Goal: Task Accomplishment & Management: Use online tool/utility

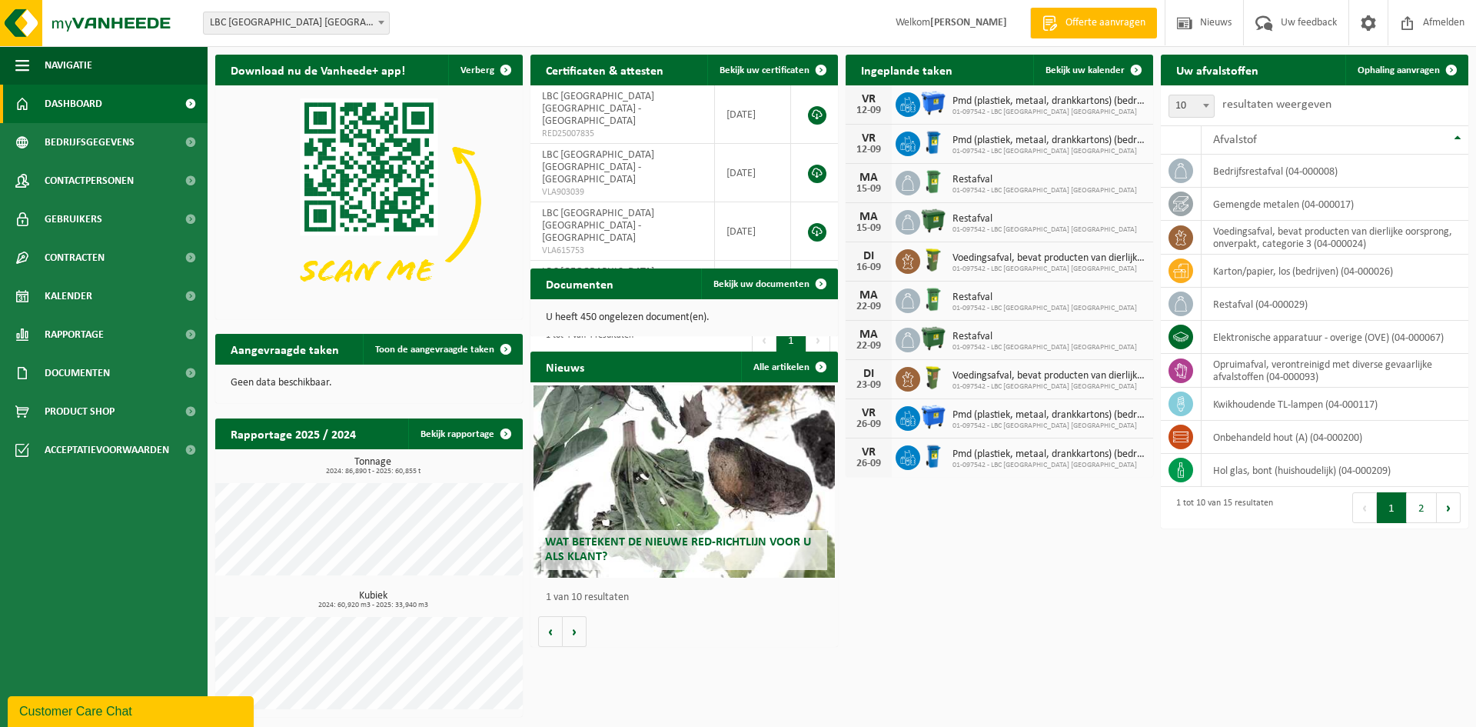
click at [813, 324] on button "Volgende" at bounding box center [818, 339] width 24 height 31
click at [816, 71] on span at bounding box center [821, 70] width 31 height 31
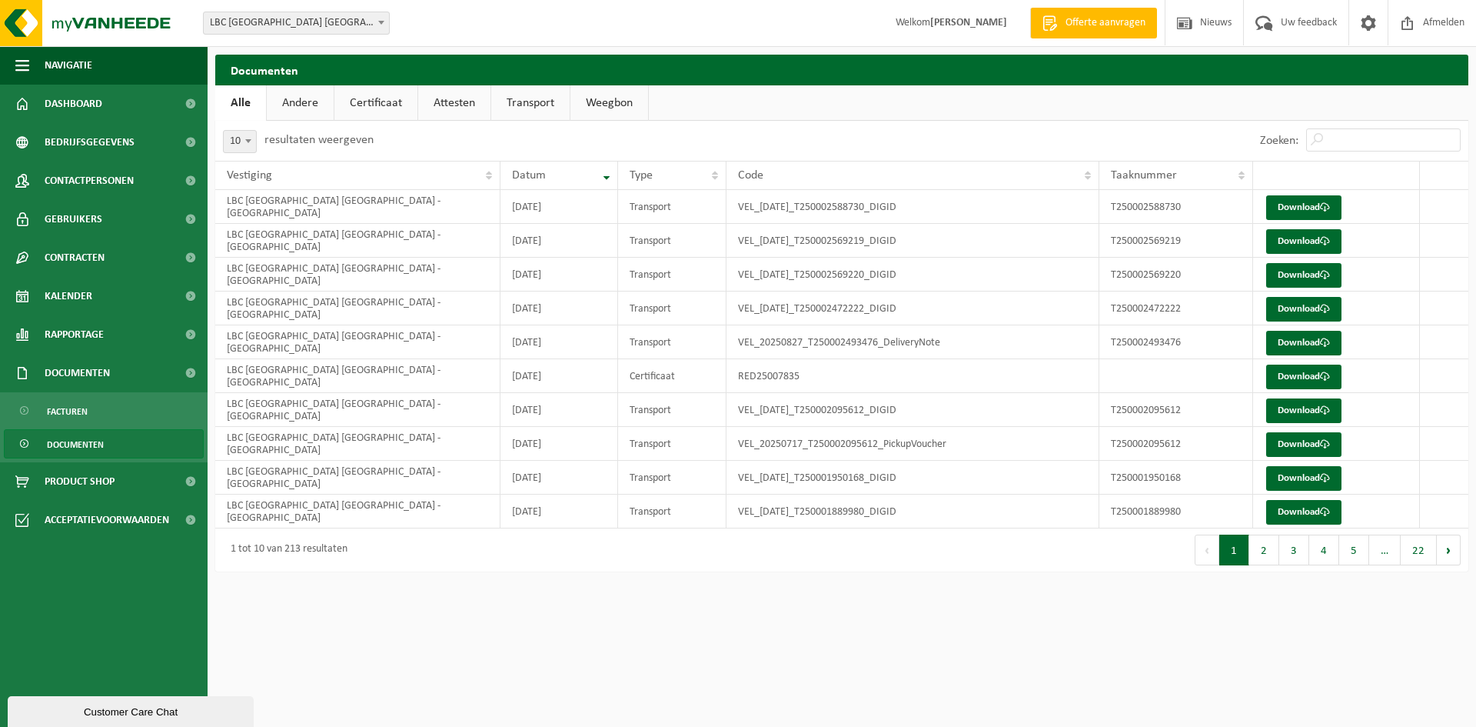
click at [371, 98] on link "Certificaat" at bounding box center [375, 102] width 83 height 35
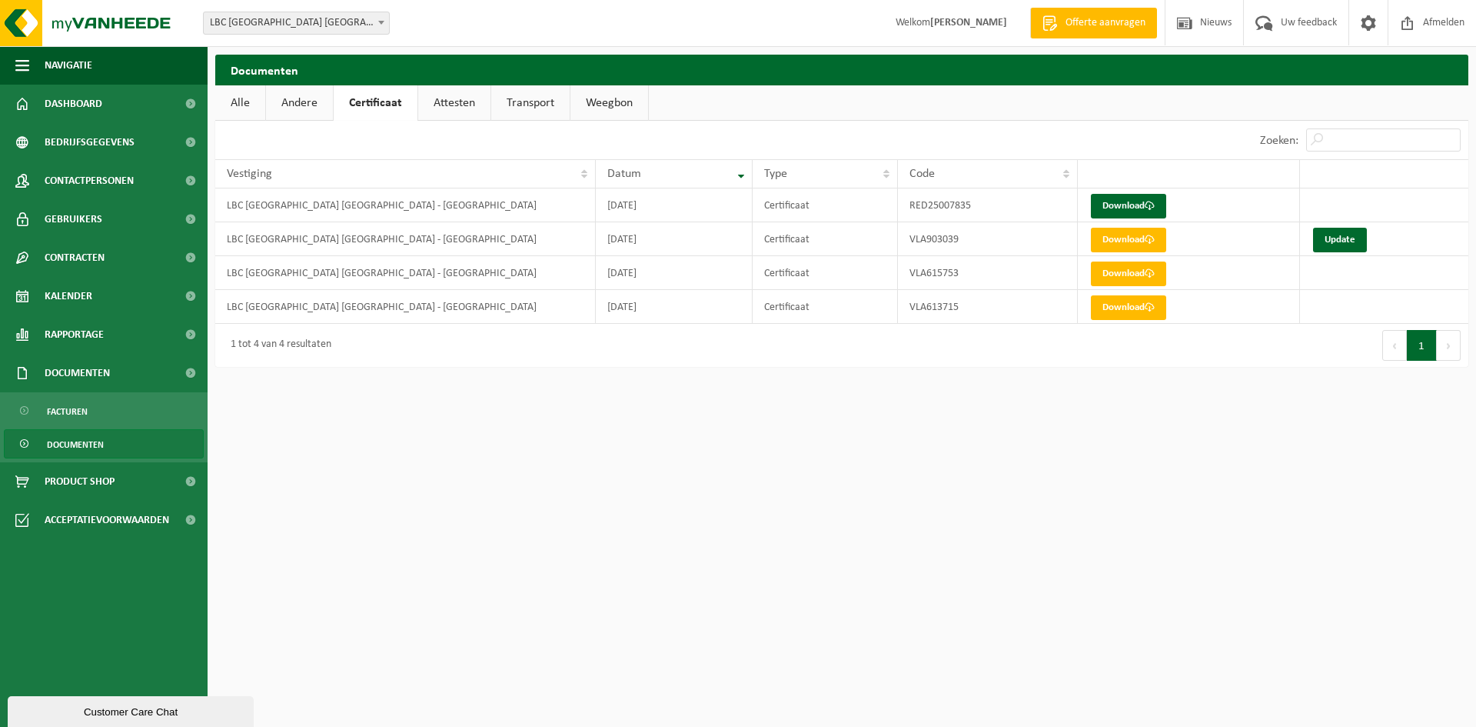
click at [447, 105] on link "Attesten" at bounding box center [454, 102] width 72 height 35
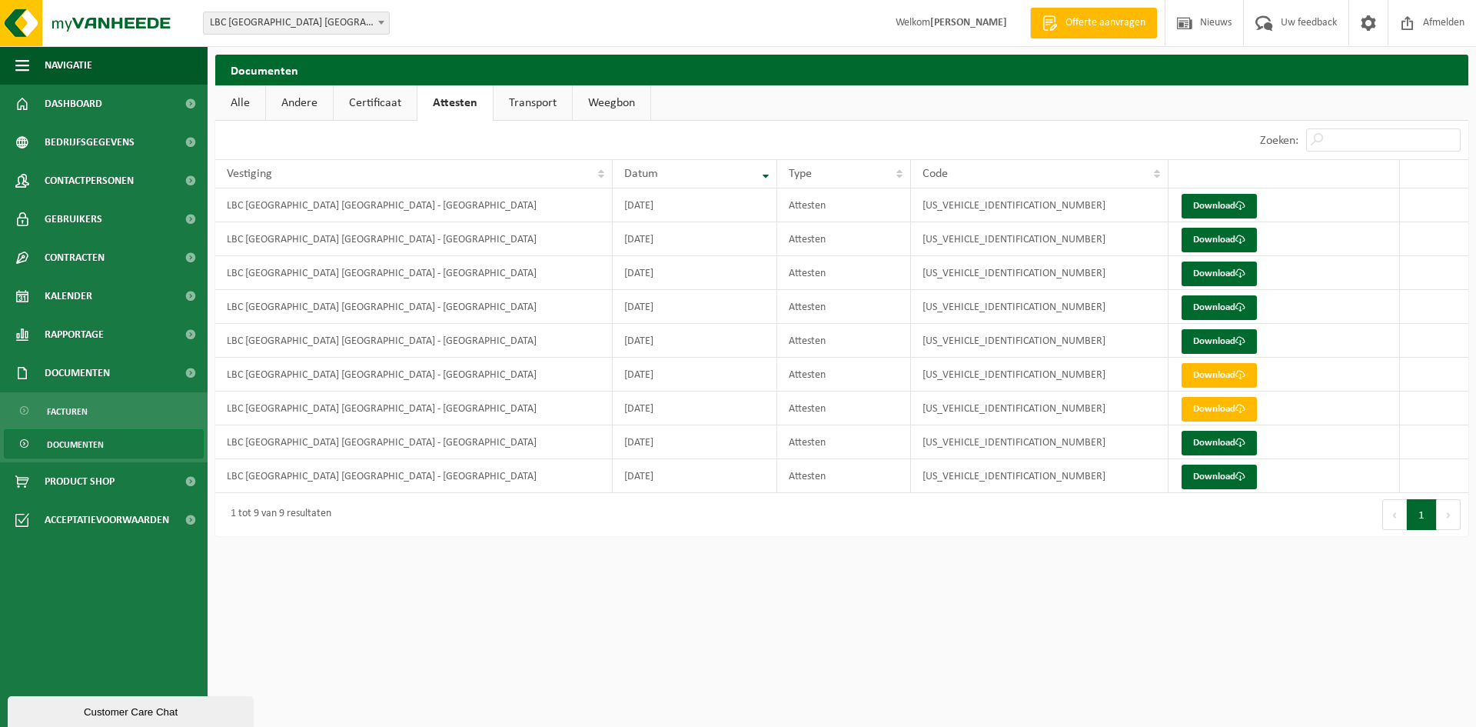
click at [605, 106] on link "Weegbon" at bounding box center [612, 102] width 78 height 35
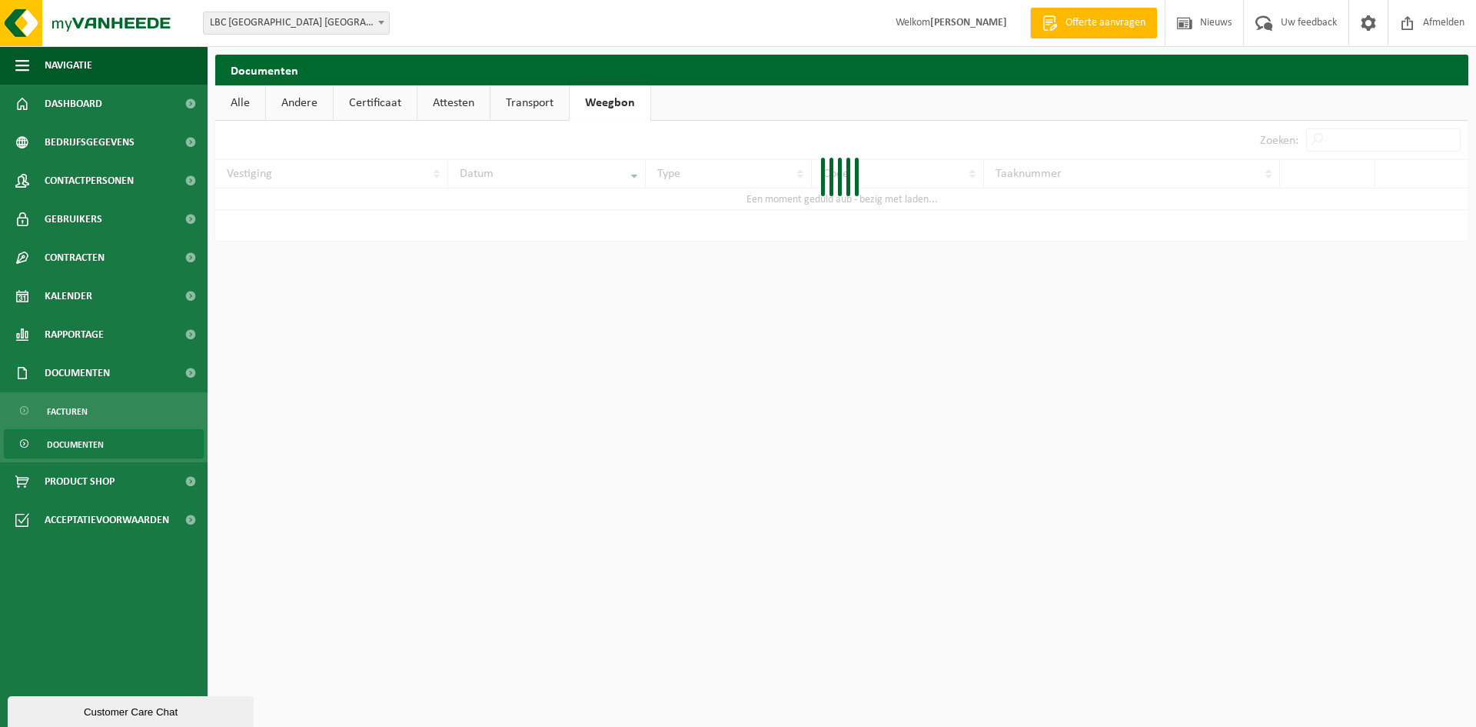
click at [298, 103] on link "Andere" at bounding box center [299, 102] width 67 height 35
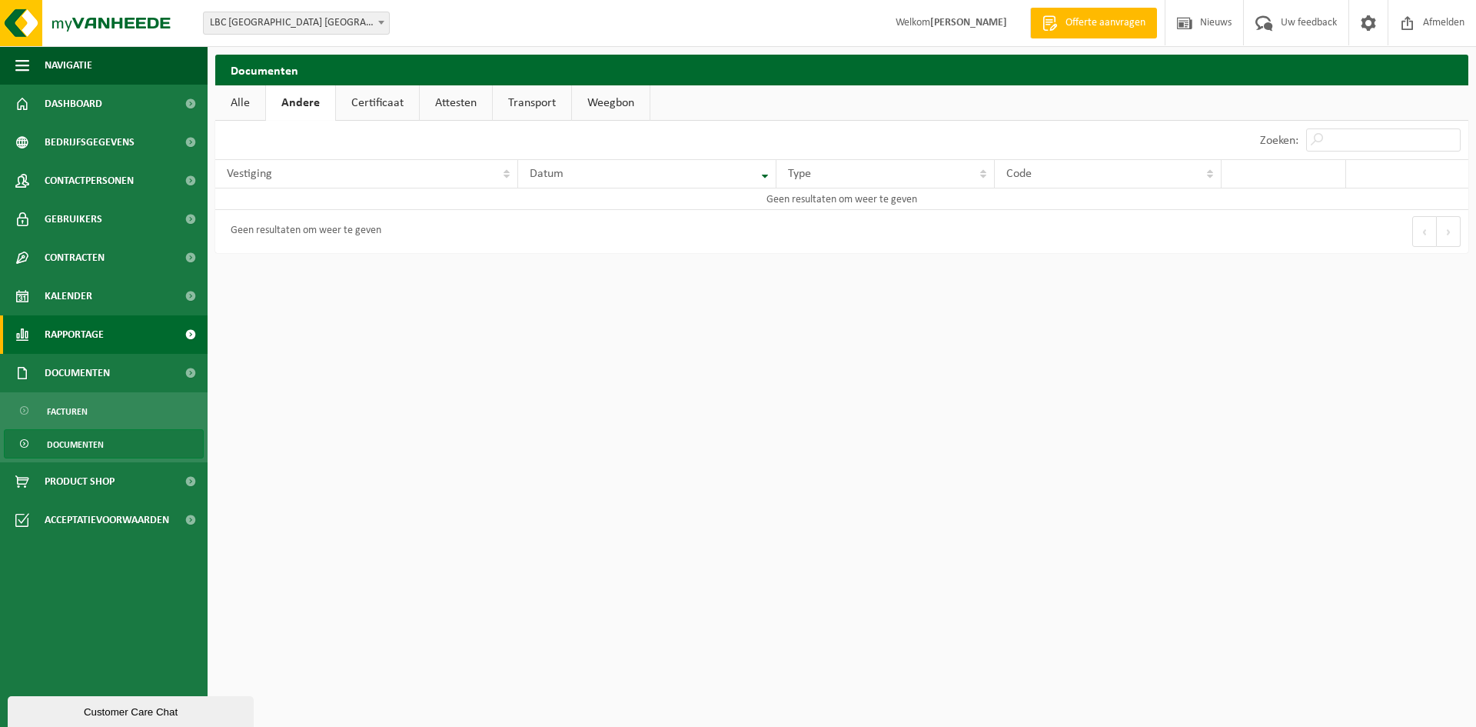
click at [77, 331] on span "Rapportage" at bounding box center [74, 334] width 59 height 38
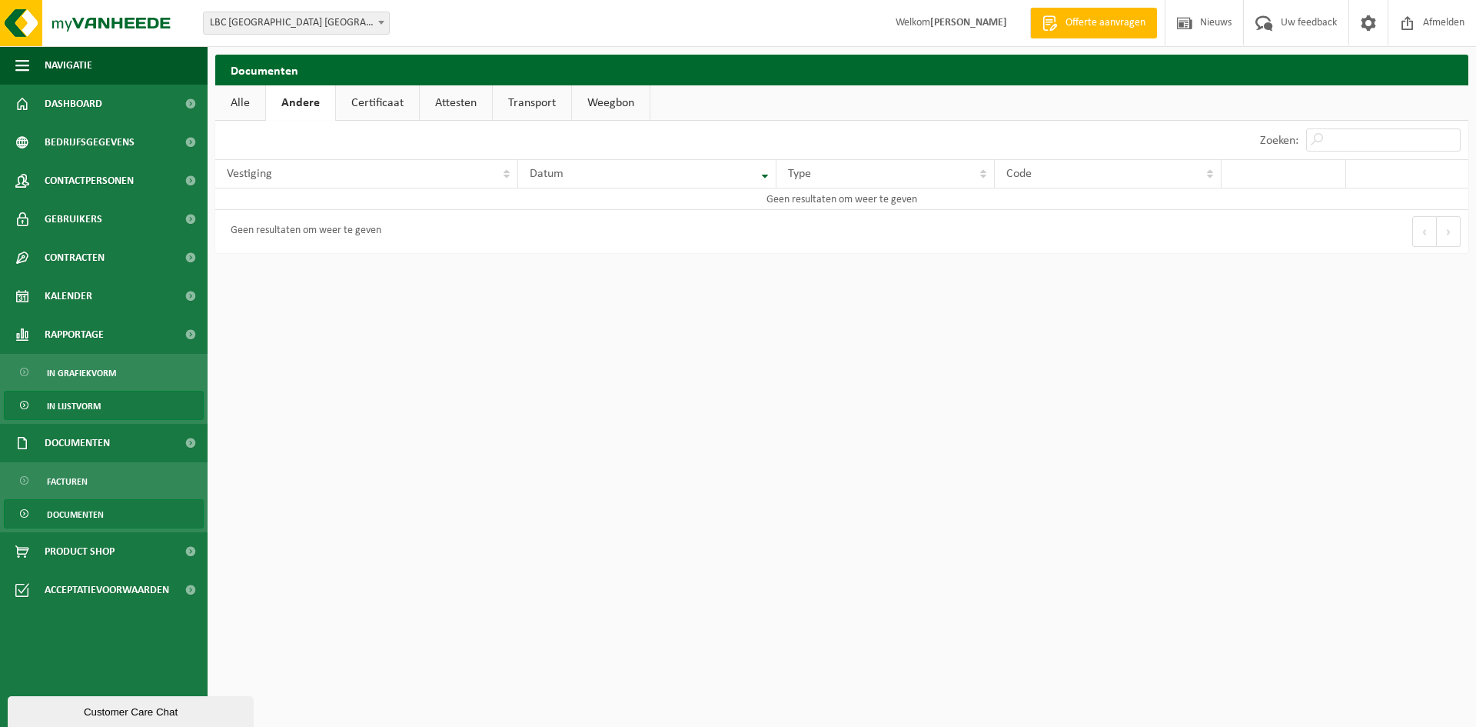
drag, startPoint x: 82, startPoint y: 407, endPoint x: 92, endPoint y: 407, distance: 10.0
click at [83, 407] on span "In lijstvorm" at bounding box center [74, 405] width 54 height 29
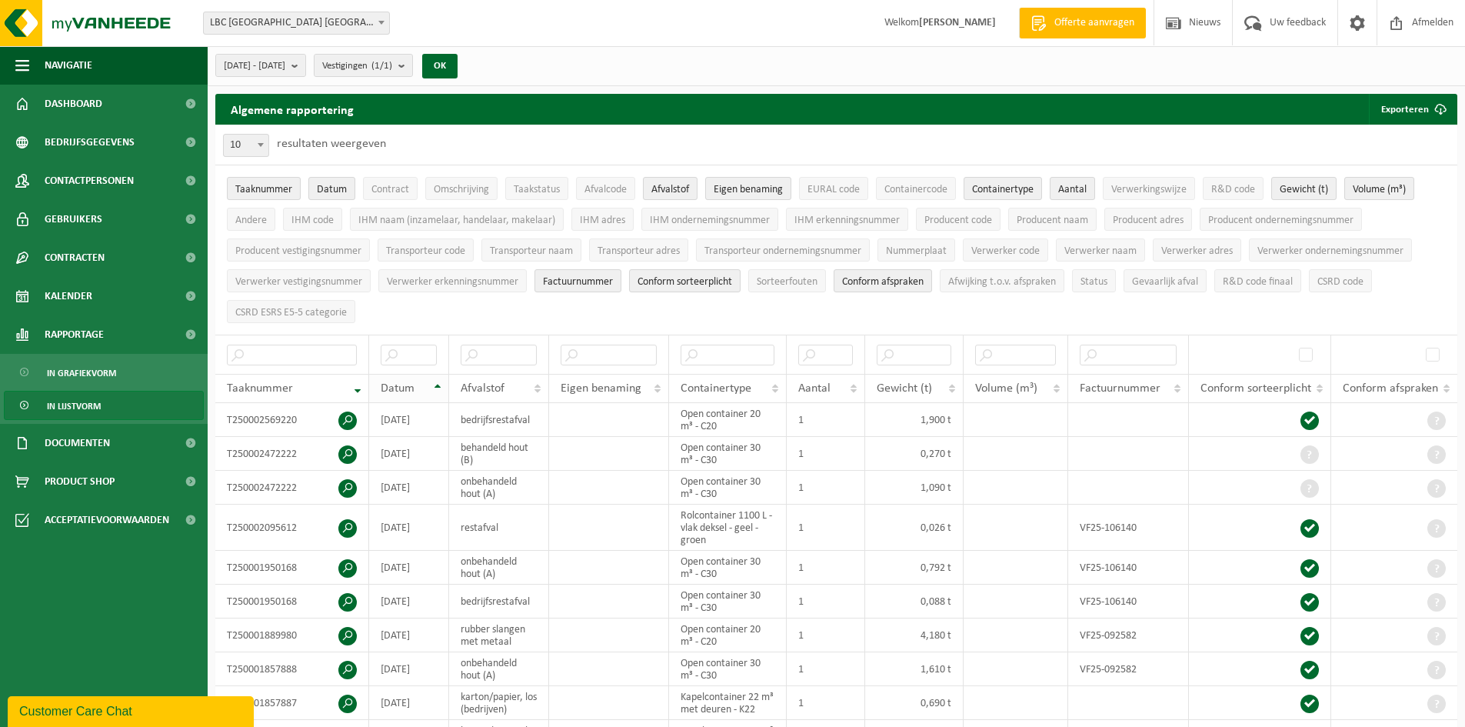
click at [437, 383] on th "Datum" at bounding box center [409, 388] width 80 height 29
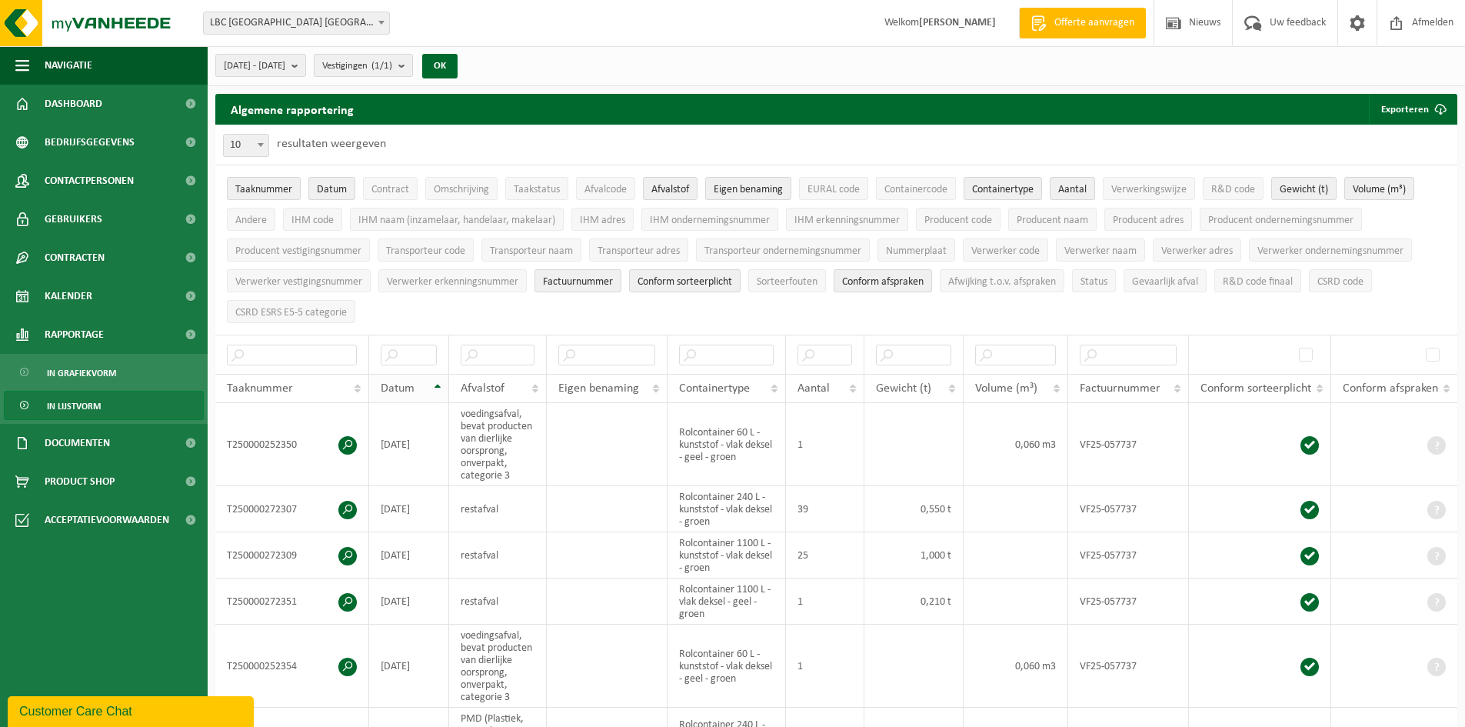
click at [437, 387] on th "Datum" at bounding box center [409, 388] width 80 height 29
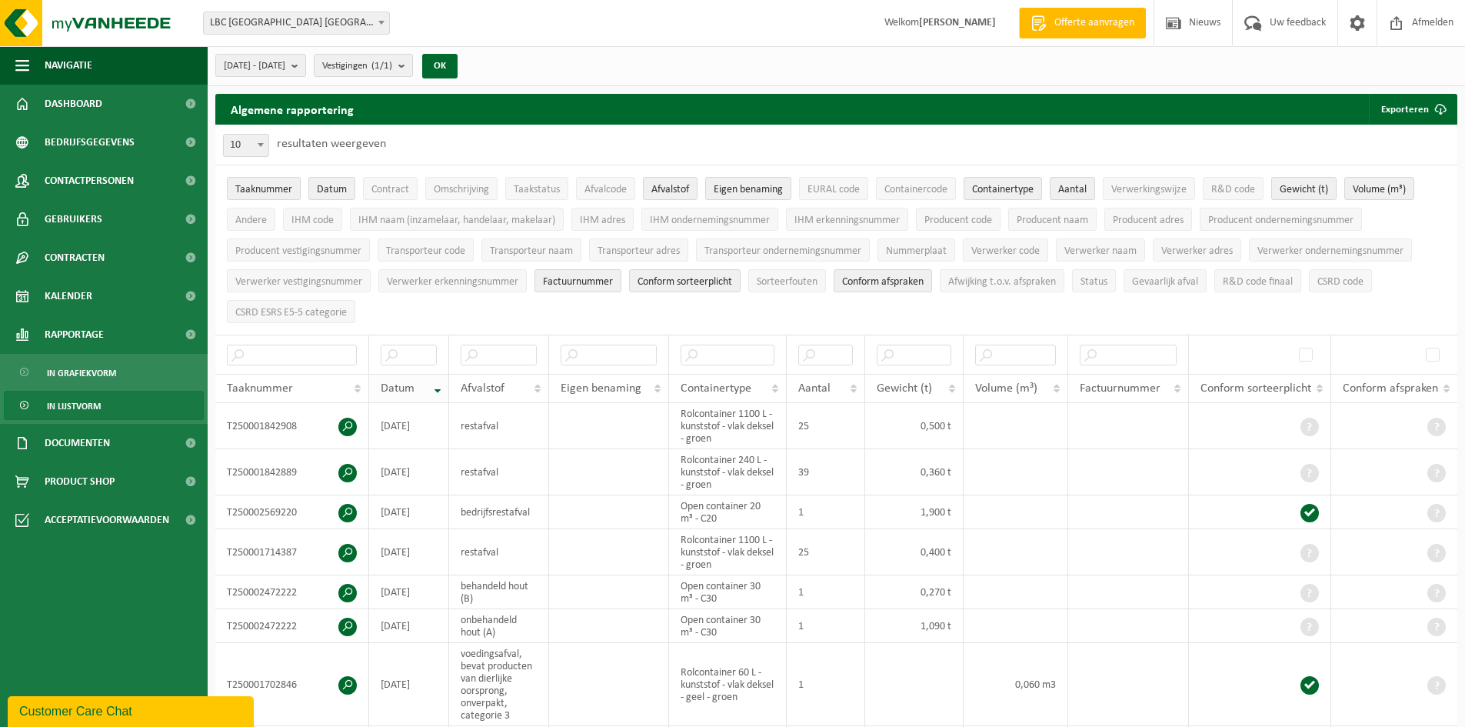
click at [400, 384] on span "Datum" at bounding box center [398, 388] width 34 height 12
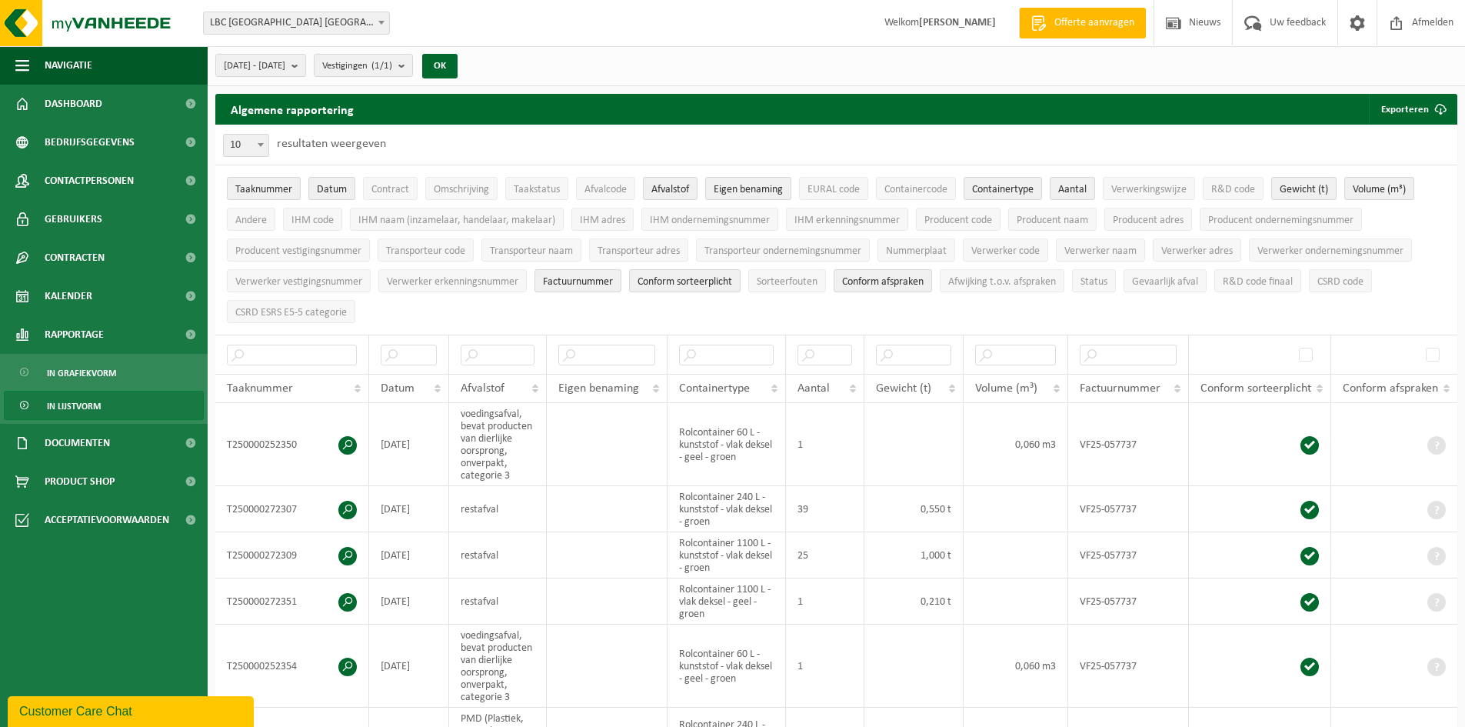
click at [400, 382] on span "Datum" at bounding box center [398, 388] width 34 height 12
click at [1398, 116] on button "Exporteren" at bounding box center [1411, 109] width 87 height 31
click at [1372, 166] on link "Alle beschikbare kolommen" at bounding box center [1384, 170] width 139 height 31
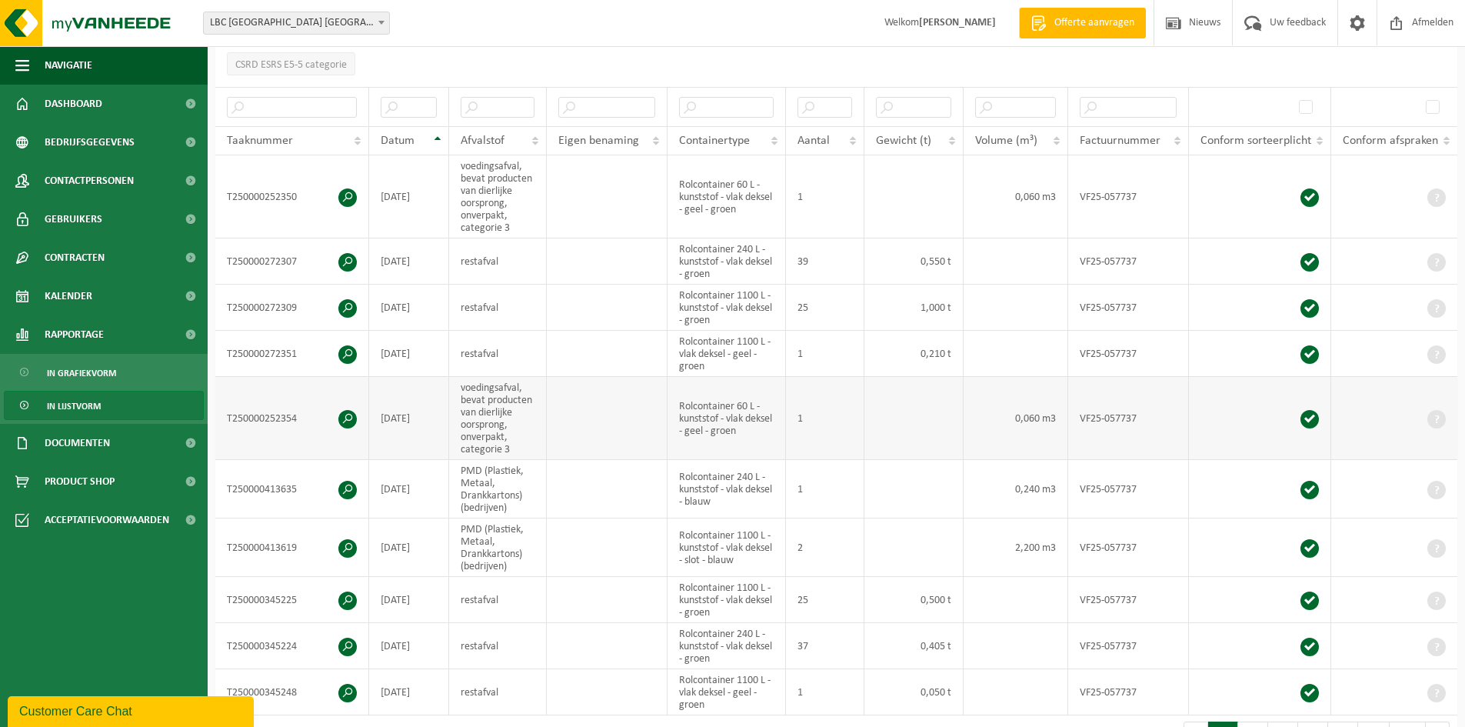
scroll to position [231, 0]
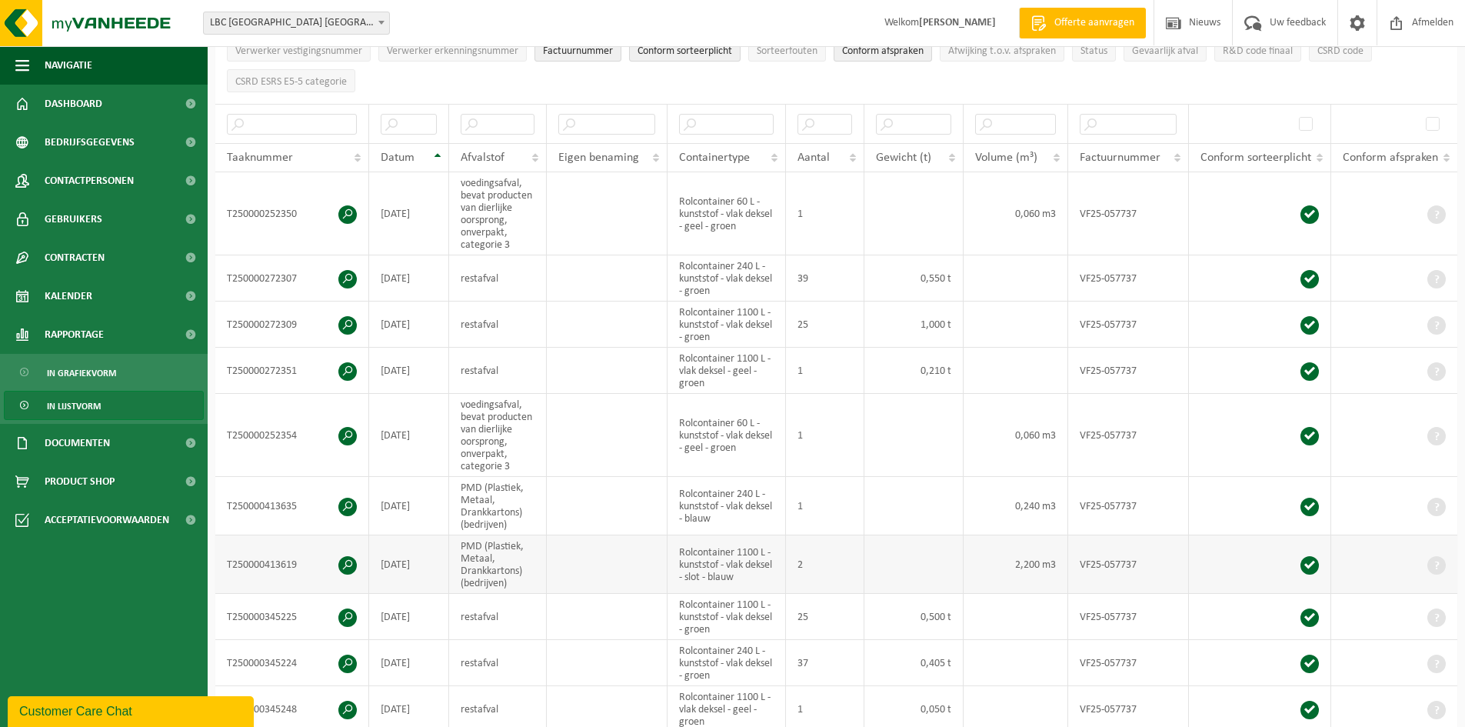
click at [1031, 564] on td "2,200 m3" at bounding box center [1015, 564] width 105 height 58
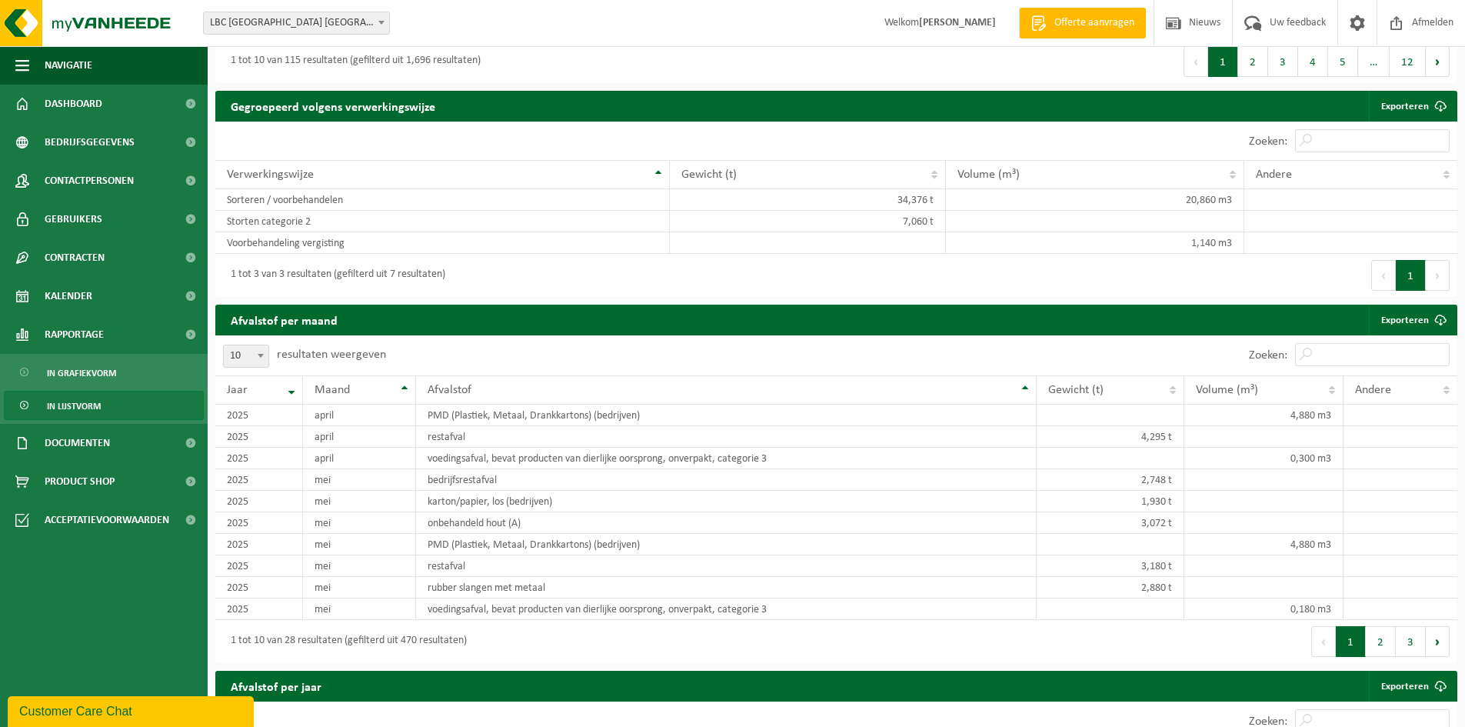
scroll to position [1076, 0]
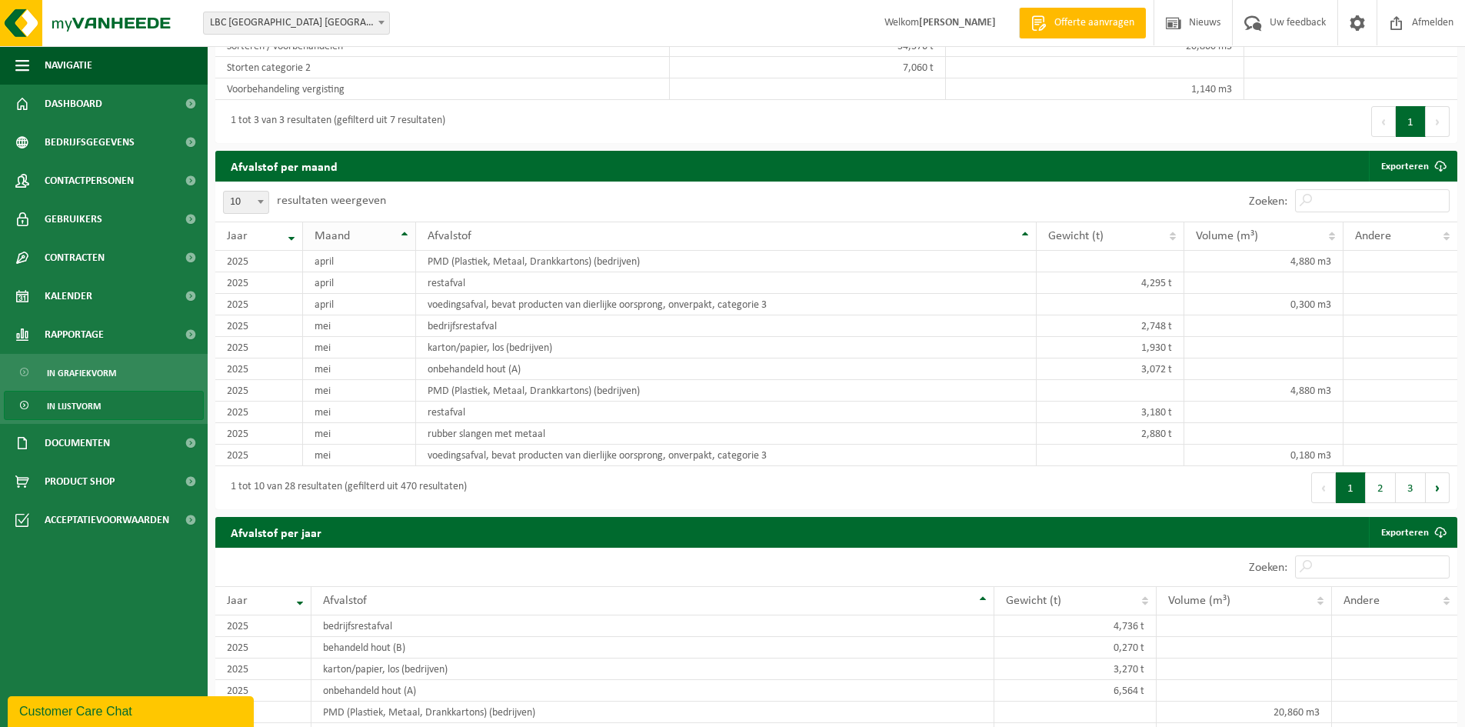
click at [402, 234] on th "Maand" at bounding box center [359, 235] width 113 height 29
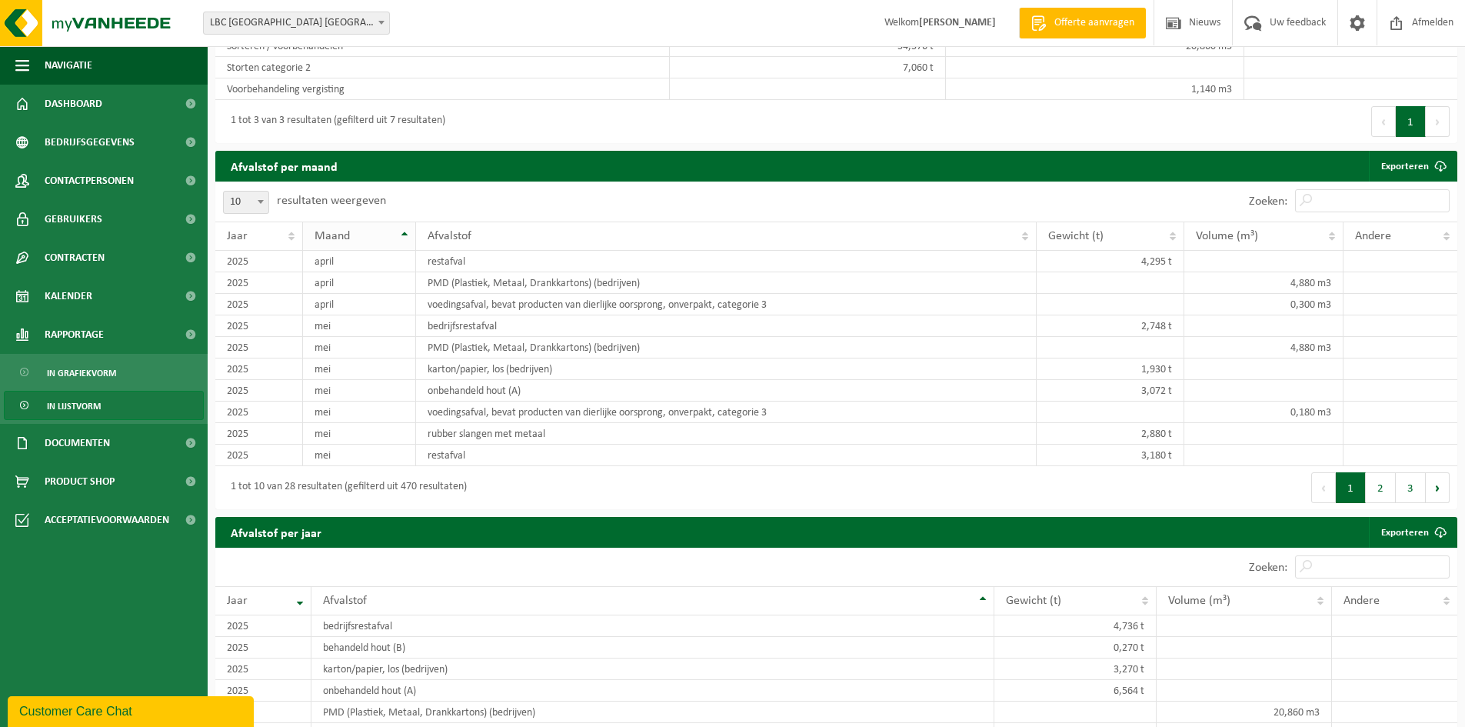
click at [402, 234] on th "Maand" at bounding box center [359, 235] width 113 height 29
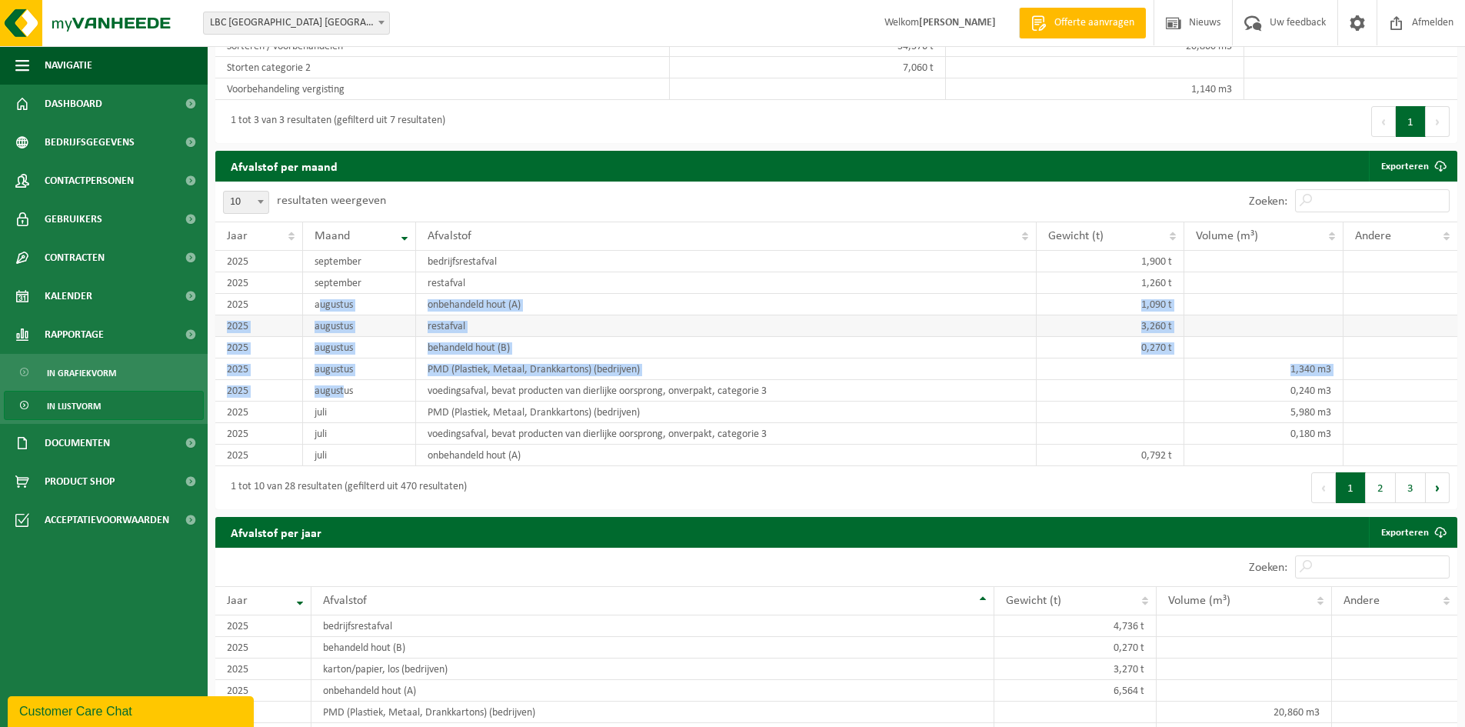
drag, startPoint x: 344, startPoint y: 384, endPoint x: 671, endPoint y: 312, distance: 334.6
click at [311, 304] on tbody "2025 september bedrijfsrestafval 1,900 t 2025 september restafval 1,260 t 2025 …" at bounding box center [836, 358] width 1242 height 215
click at [1126, 327] on td "3,260 t" at bounding box center [1110, 326] width 148 height 22
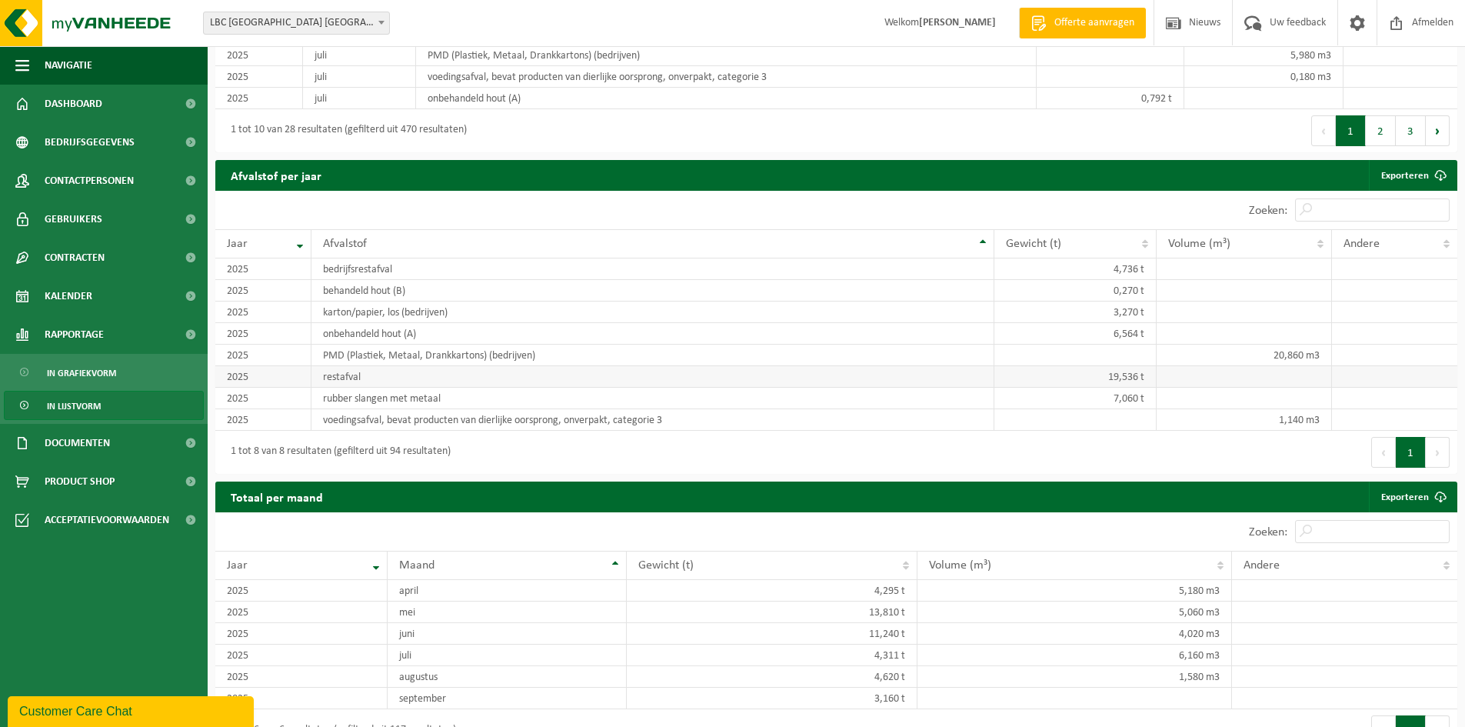
scroll to position [1462, 0]
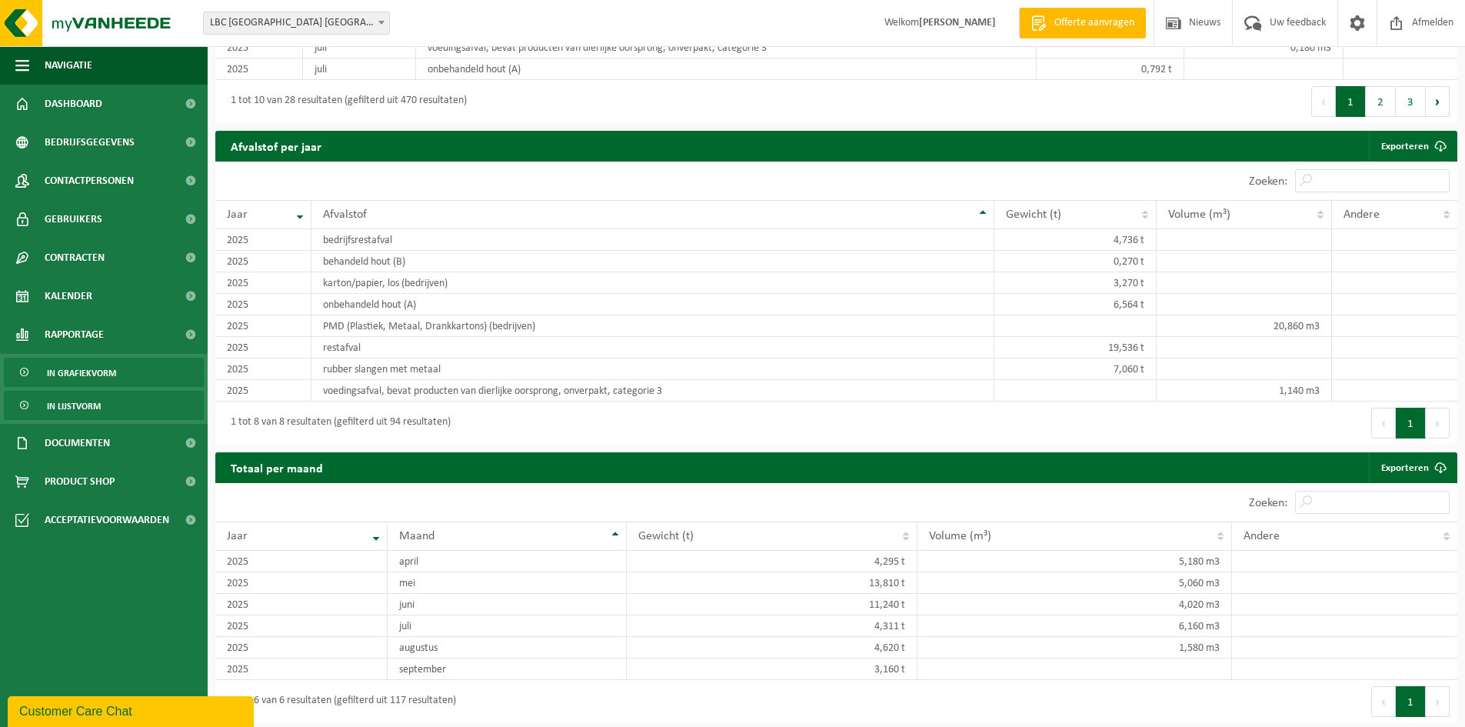
click at [77, 370] on span "In grafiekvorm" at bounding box center [81, 372] width 69 height 29
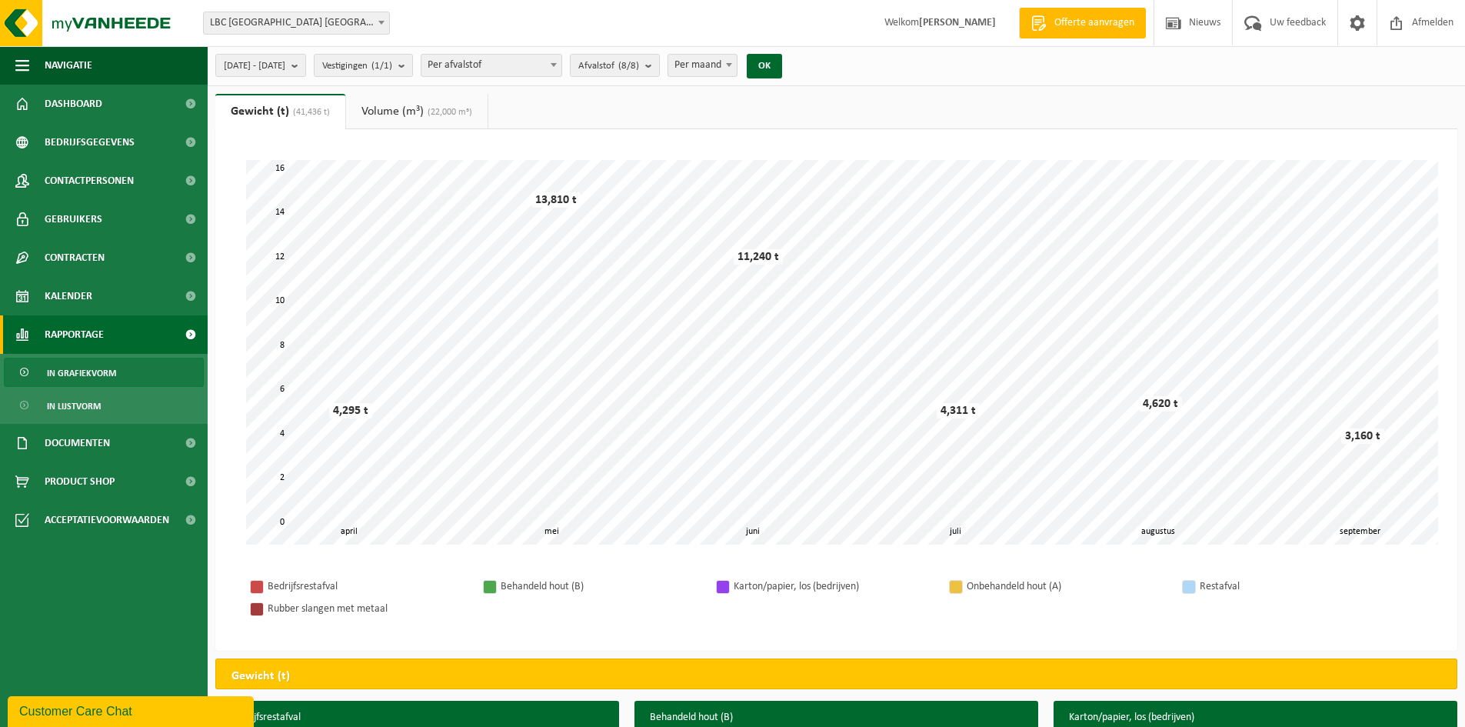
click at [381, 104] on link "Volume (m³) (22,000 m³)" at bounding box center [416, 111] width 141 height 35
